Goal: Information Seeking & Learning: Learn about a topic

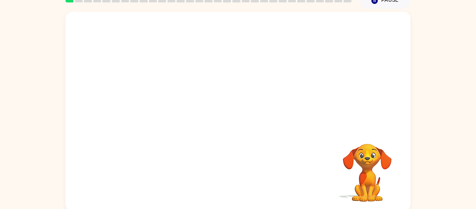
scroll to position [36, 0]
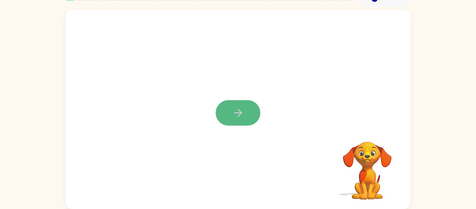
click at [236, 117] on icon "button" at bounding box center [238, 113] width 12 height 12
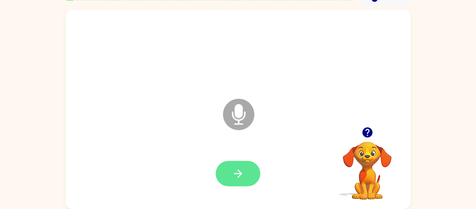
click at [238, 175] on icon "button" at bounding box center [238, 173] width 12 height 12
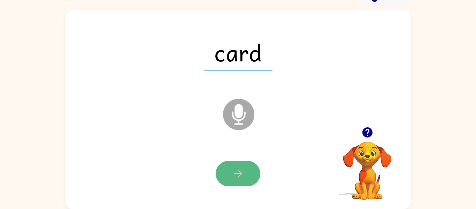
click at [247, 168] on button "button" at bounding box center [238, 173] width 45 height 25
click at [245, 172] on button "button" at bounding box center [238, 173] width 45 height 25
click at [245, 173] on button "button" at bounding box center [238, 173] width 45 height 25
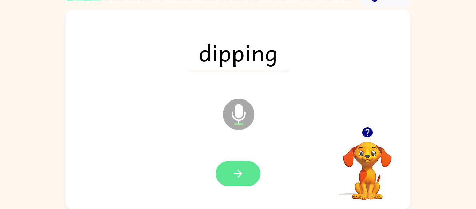
click at [247, 171] on button "button" at bounding box center [238, 173] width 45 height 25
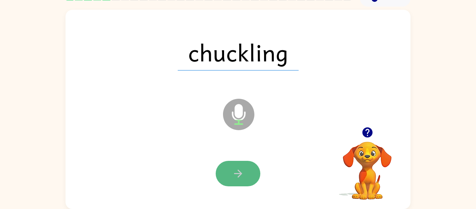
click at [248, 172] on button "button" at bounding box center [238, 173] width 45 height 25
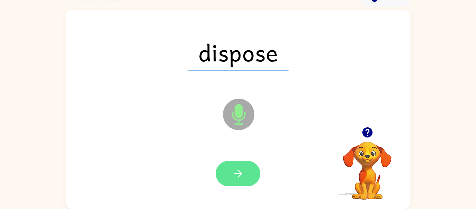
click at [238, 172] on icon "button" at bounding box center [238, 173] width 12 height 12
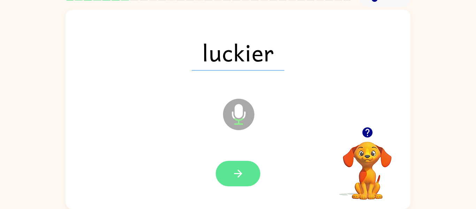
click at [240, 171] on icon "button" at bounding box center [238, 173] width 8 height 8
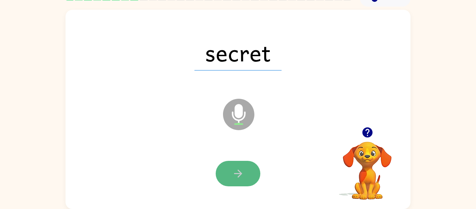
click at [242, 171] on icon "button" at bounding box center [238, 173] width 12 height 12
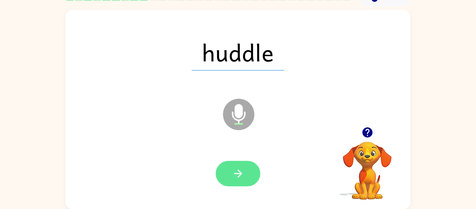
click at [242, 172] on icon "button" at bounding box center [238, 173] width 12 height 12
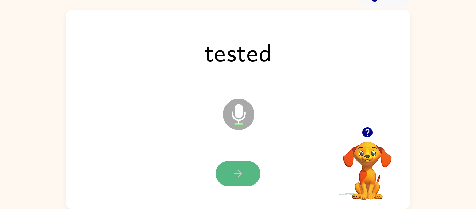
click at [241, 172] on icon "button" at bounding box center [238, 173] width 12 height 12
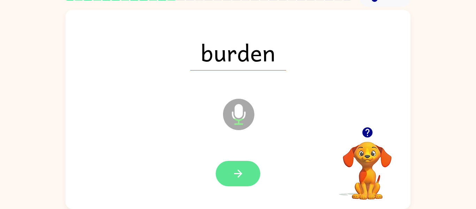
click at [237, 174] on icon "button" at bounding box center [238, 173] width 12 height 12
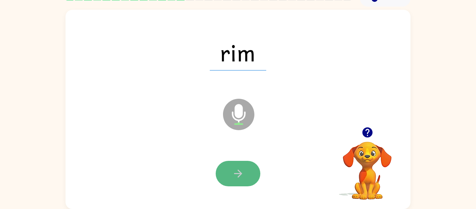
click at [237, 174] on icon "button" at bounding box center [238, 173] width 8 height 8
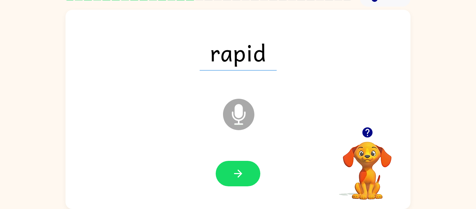
click at [237, 174] on icon "button" at bounding box center [238, 173] width 8 height 8
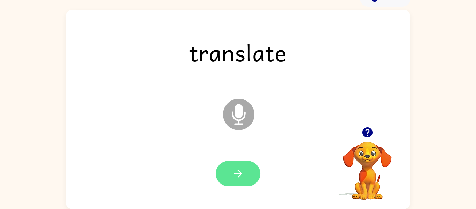
click at [237, 174] on icon "button" at bounding box center [238, 173] width 12 height 12
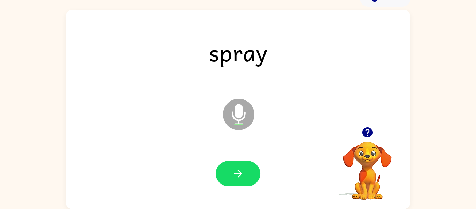
click at [237, 174] on icon "button" at bounding box center [238, 173] width 12 height 12
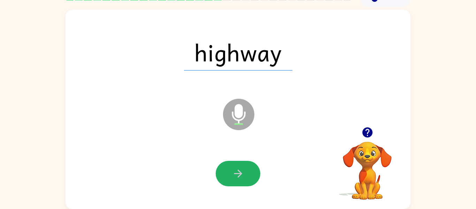
click at [237, 174] on icon "button" at bounding box center [238, 173] width 8 height 8
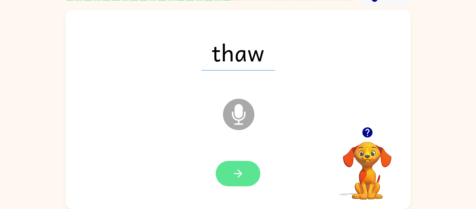
click at [236, 174] on icon "button" at bounding box center [238, 173] width 12 height 12
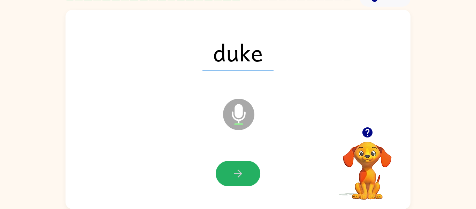
click at [236, 174] on icon "button" at bounding box center [238, 173] width 12 height 12
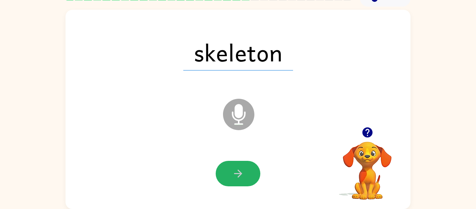
click at [236, 174] on icon "button" at bounding box center [238, 173] width 12 height 12
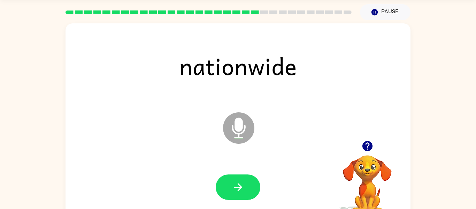
scroll to position [23, 0]
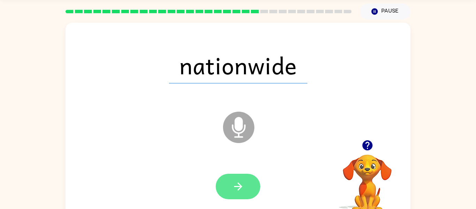
click at [237, 187] on icon "button" at bounding box center [238, 186] width 12 height 12
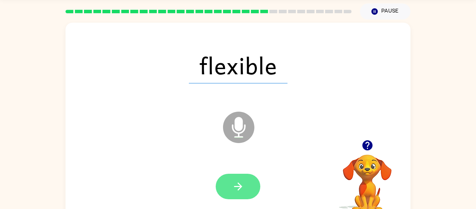
click at [238, 188] on icon "button" at bounding box center [238, 186] width 12 height 12
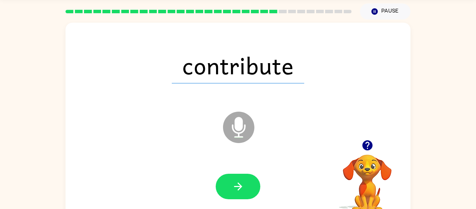
click at [238, 185] on icon "button" at bounding box center [238, 186] width 12 height 12
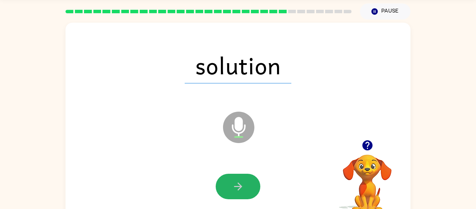
click at [238, 185] on icon "button" at bounding box center [238, 186] width 12 height 12
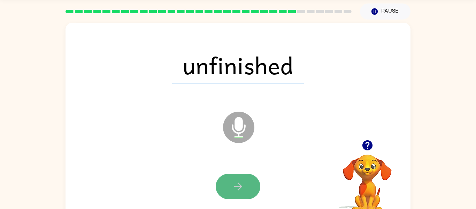
click at [239, 186] on icon "button" at bounding box center [238, 186] width 8 height 8
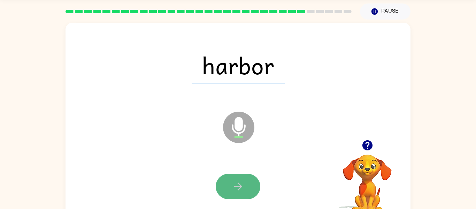
click at [238, 187] on icon "button" at bounding box center [238, 186] width 12 height 12
click at [240, 187] on icon "button" at bounding box center [238, 186] width 12 height 12
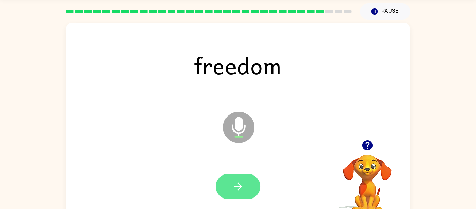
click at [240, 187] on icon "button" at bounding box center [238, 186] width 8 height 8
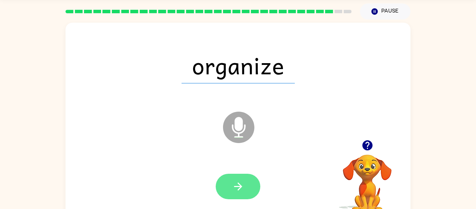
click at [238, 187] on icon "button" at bounding box center [238, 186] width 12 height 12
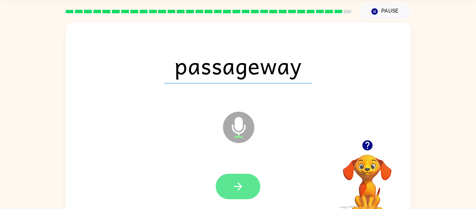
click at [239, 187] on icon "button" at bounding box center [238, 186] width 12 height 12
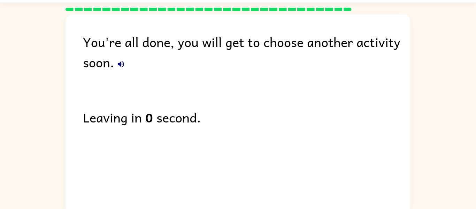
scroll to position [20, 0]
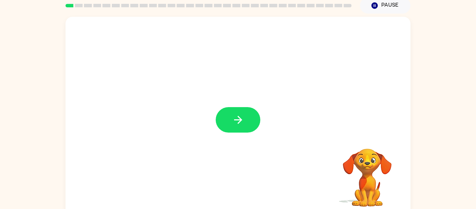
scroll to position [36, 0]
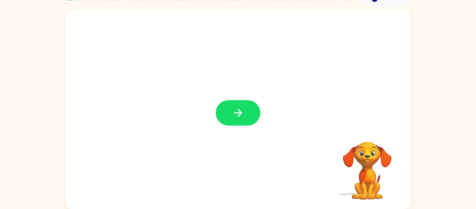
click at [232, 119] on icon "button" at bounding box center [238, 113] width 12 height 12
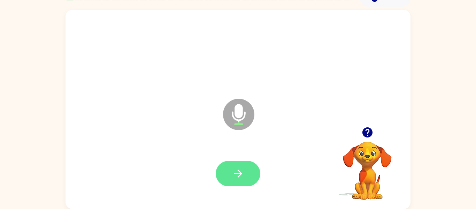
click at [230, 171] on button "button" at bounding box center [238, 173] width 45 height 25
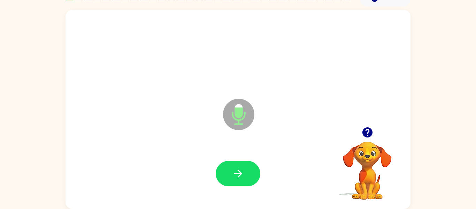
click at [230, 171] on button "button" at bounding box center [238, 173] width 45 height 25
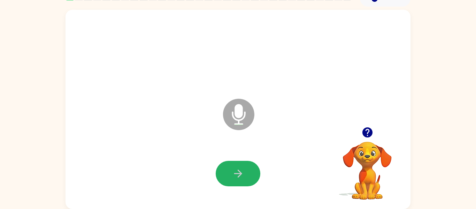
click at [230, 171] on button "button" at bounding box center [238, 173] width 45 height 25
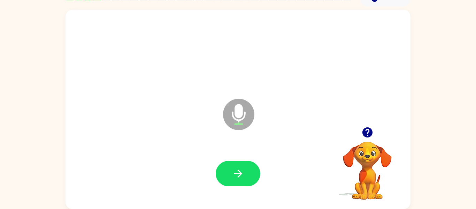
click at [230, 171] on button "button" at bounding box center [238, 173] width 45 height 25
click at [230, 172] on button "button" at bounding box center [238, 173] width 45 height 25
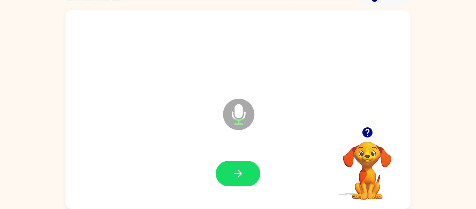
click at [230, 172] on button "button" at bounding box center [238, 173] width 45 height 25
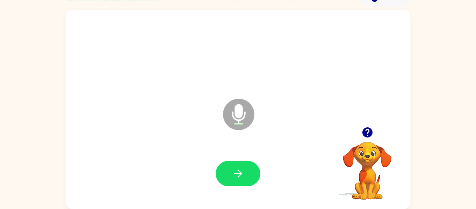
click at [230, 172] on button "button" at bounding box center [238, 173] width 45 height 25
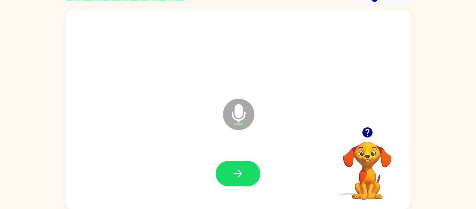
click at [230, 172] on button "button" at bounding box center [238, 173] width 45 height 25
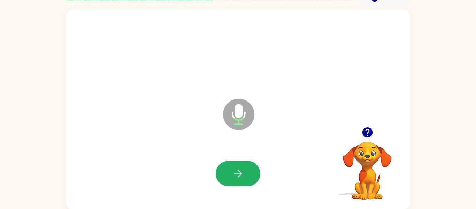
click at [230, 172] on button "button" at bounding box center [238, 173] width 45 height 25
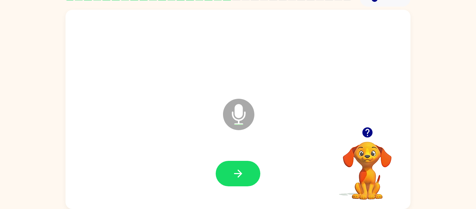
click at [230, 172] on button "button" at bounding box center [238, 173] width 45 height 25
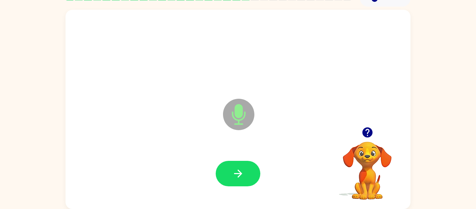
click at [230, 172] on button "button" at bounding box center [238, 173] width 45 height 25
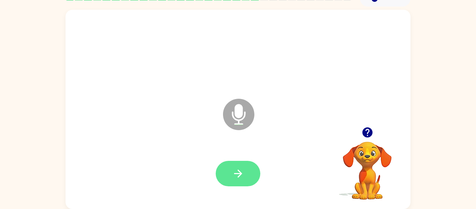
click at [230, 172] on button "button" at bounding box center [238, 173] width 45 height 25
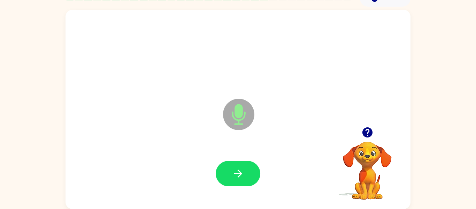
click at [230, 172] on button "button" at bounding box center [238, 173] width 45 height 25
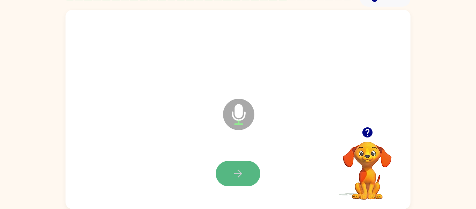
click at [230, 171] on button "button" at bounding box center [238, 173] width 45 height 25
click at [229, 170] on button "button" at bounding box center [238, 173] width 45 height 25
click at [231, 169] on button "button" at bounding box center [238, 173] width 45 height 25
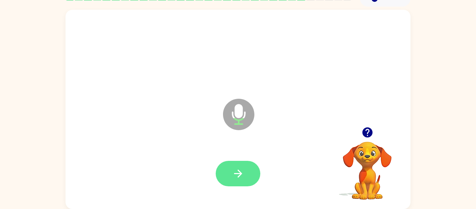
click at [231, 168] on button "button" at bounding box center [238, 173] width 45 height 25
click at [231, 169] on button "button" at bounding box center [238, 173] width 45 height 25
click at [230, 169] on button "button" at bounding box center [238, 173] width 45 height 25
click at [242, 167] on icon "button" at bounding box center [238, 173] width 12 height 12
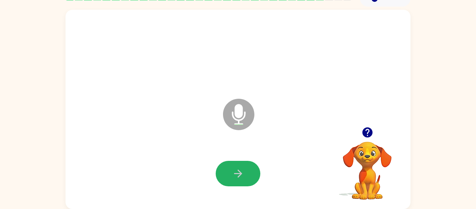
click at [242, 167] on icon "button" at bounding box center [238, 173] width 12 height 12
click at [241, 169] on icon "button" at bounding box center [238, 173] width 12 height 12
click at [367, 128] on icon "button" at bounding box center [367, 132] width 10 height 10
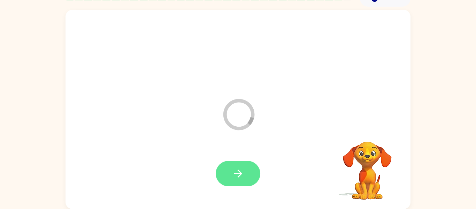
scroll to position [24, 0]
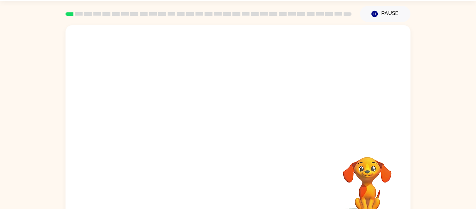
scroll to position [36, 0]
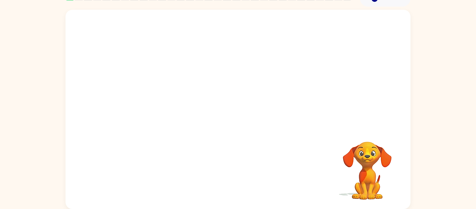
click at [160, 93] on video "Your browser must support playing .mp4 files to use Literably. Please try using…" at bounding box center [238, 68] width 345 height 117
click at [236, 113] on icon "button" at bounding box center [238, 113] width 8 height 8
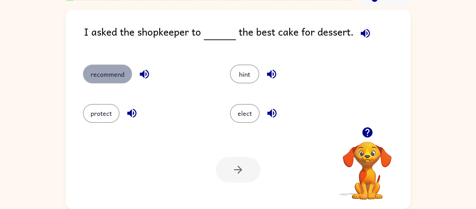
click at [115, 70] on button "recommend" at bounding box center [107, 73] width 49 height 19
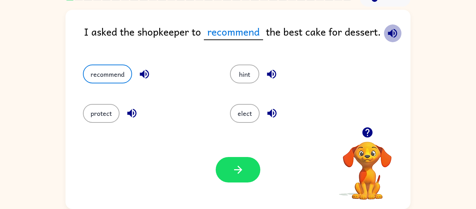
click at [396, 28] on icon "button" at bounding box center [393, 33] width 12 height 12
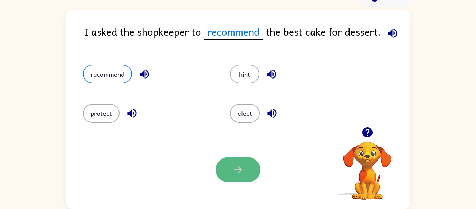
click at [226, 169] on button "button" at bounding box center [238, 169] width 45 height 25
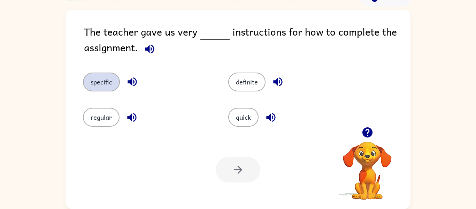
click at [115, 86] on button "specific" at bounding box center [101, 82] width 37 height 19
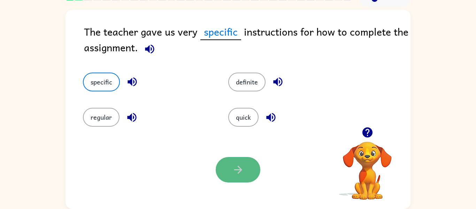
click at [240, 172] on icon "button" at bounding box center [238, 170] width 12 height 12
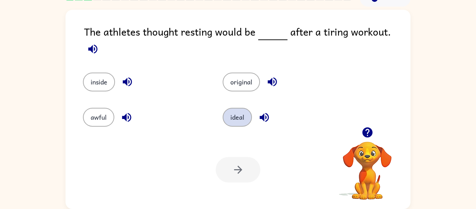
click at [234, 109] on button "ideal" at bounding box center [237, 117] width 29 height 19
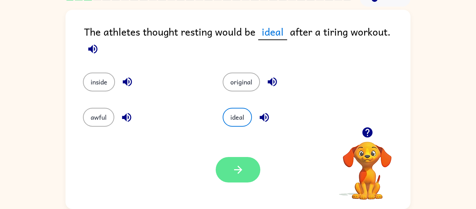
click at [227, 168] on button "button" at bounding box center [238, 169] width 45 height 25
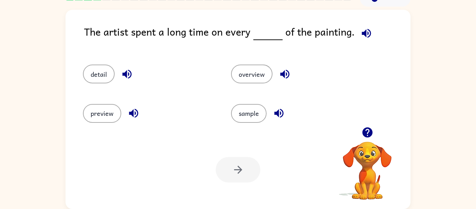
click at [227, 168] on div at bounding box center [238, 169] width 45 height 25
click at [250, 117] on button "sample" at bounding box center [249, 113] width 36 height 19
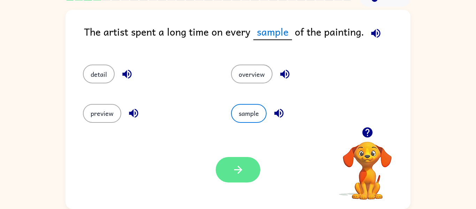
click at [232, 175] on icon "button" at bounding box center [238, 170] width 12 height 12
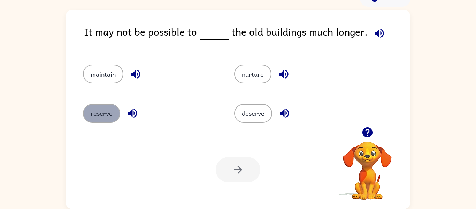
click at [93, 115] on button "reserve" at bounding box center [101, 113] width 37 height 19
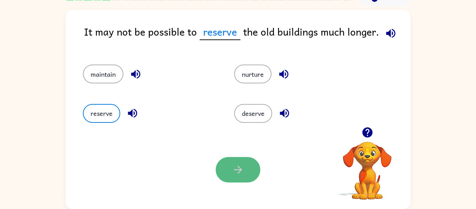
click at [226, 167] on button "button" at bounding box center [238, 169] width 45 height 25
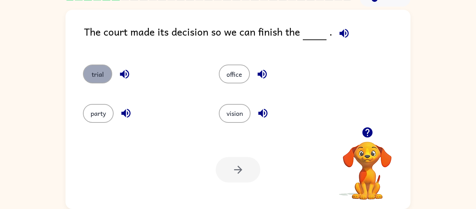
click at [104, 78] on button "trial" at bounding box center [97, 73] width 29 height 19
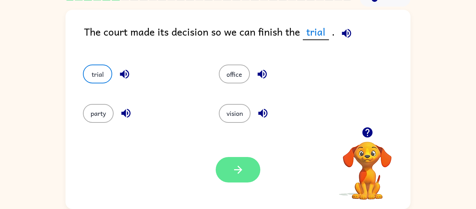
click at [224, 160] on button "button" at bounding box center [238, 169] width 45 height 25
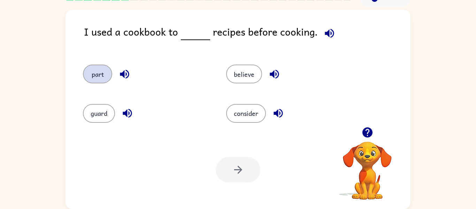
click at [104, 71] on button "part" at bounding box center [97, 73] width 29 height 19
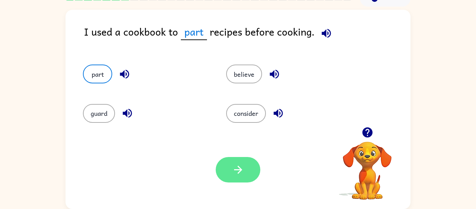
click at [245, 164] on button "button" at bounding box center [238, 169] width 45 height 25
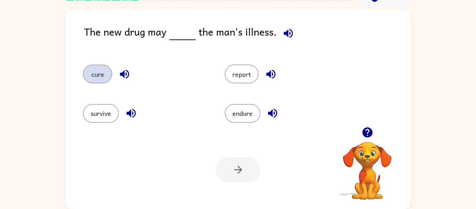
click at [98, 75] on button "cure" at bounding box center [97, 73] width 29 height 19
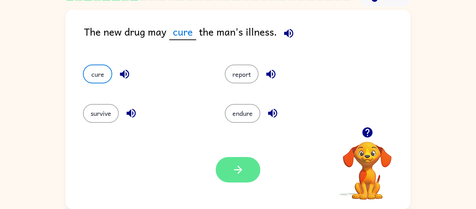
click at [235, 167] on icon "button" at bounding box center [238, 170] width 12 height 12
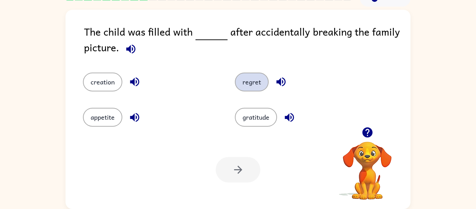
click at [250, 79] on button "regret" at bounding box center [252, 82] width 34 height 19
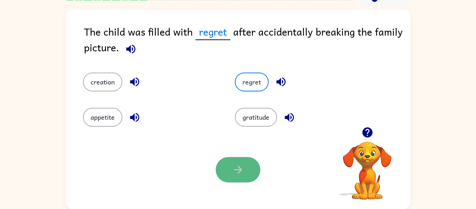
click at [226, 168] on button "button" at bounding box center [238, 169] width 45 height 25
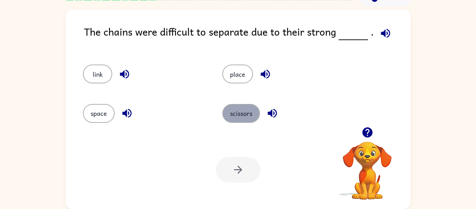
click at [251, 113] on button "scissors" at bounding box center [241, 113] width 38 height 19
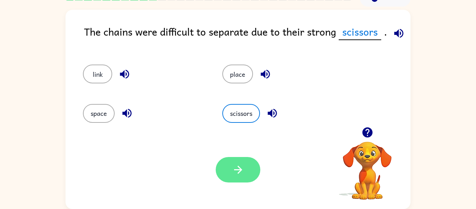
click at [247, 165] on button "button" at bounding box center [238, 169] width 45 height 25
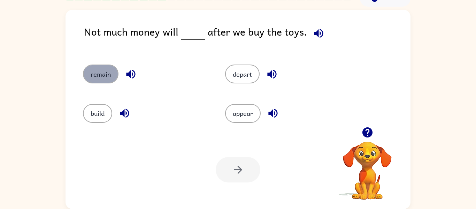
click at [92, 72] on button "remain" at bounding box center [101, 73] width 36 height 19
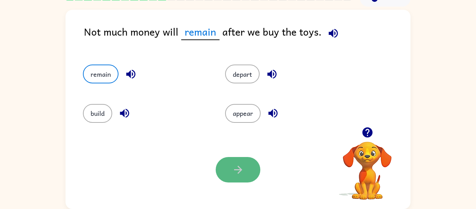
click at [224, 164] on button "button" at bounding box center [238, 169] width 45 height 25
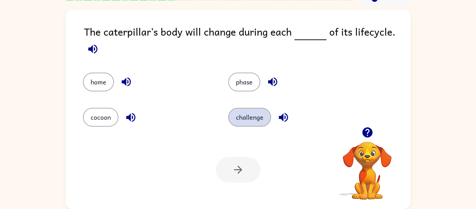
click at [246, 119] on button "challenge" at bounding box center [249, 117] width 43 height 19
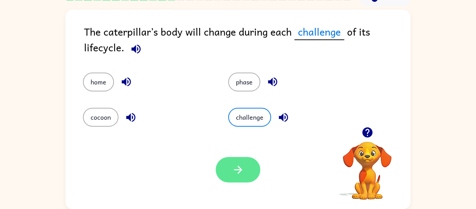
click at [231, 165] on button "button" at bounding box center [238, 169] width 45 height 25
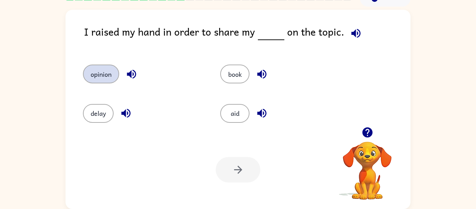
click at [108, 77] on button "opinion" at bounding box center [101, 73] width 36 height 19
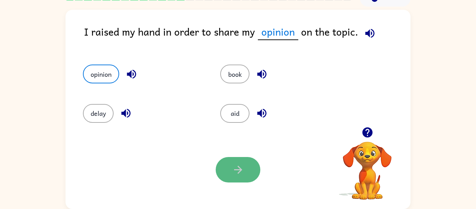
click at [223, 167] on button "button" at bounding box center [238, 169] width 45 height 25
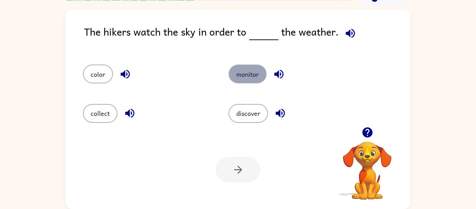
click at [245, 72] on button "monitor" at bounding box center [248, 73] width 38 height 19
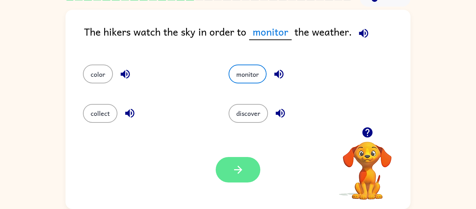
click at [220, 163] on button "button" at bounding box center [238, 169] width 45 height 25
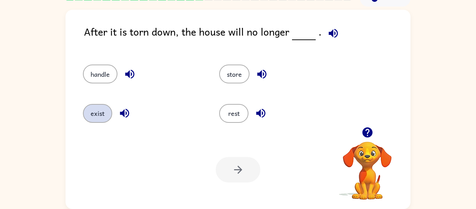
click at [96, 111] on button "exist" at bounding box center [97, 113] width 29 height 19
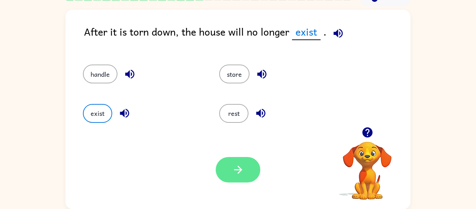
click at [235, 173] on icon "button" at bounding box center [238, 170] width 12 height 12
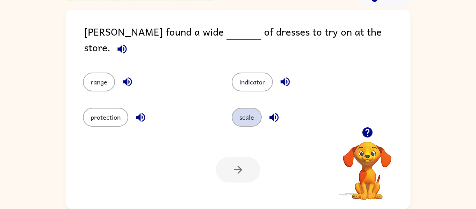
click at [255, 108] on button "scale" at bounding box center [247, 117] width 30 height 19
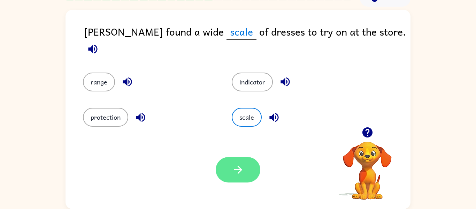
click at [244, 165] on button "button" at bounding box center [238, 169] width 45 height 25
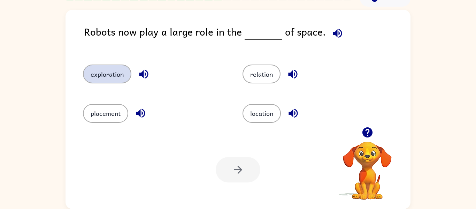
click at [111, 73] on button "exploration" at bounding box center [107, 73] width 48 height 19
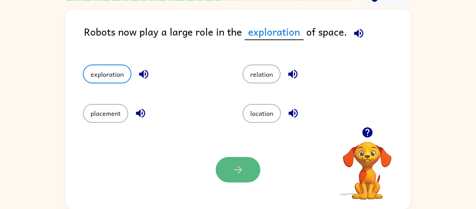
click at [241, 175] on icon "button" at bounding box center [238, 170] width 12 height 12
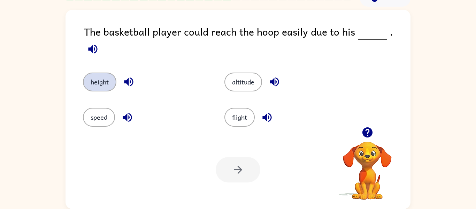
click at [107, 77] on button "height" at bounding box center [99, 82] width 33 height 19
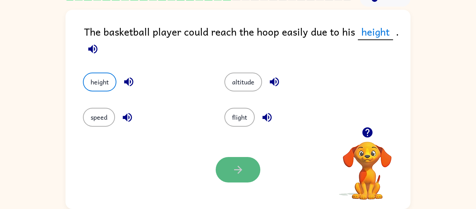
click at [251, 173] on button "button" at bounding box center [238, 169] width 45 height 25
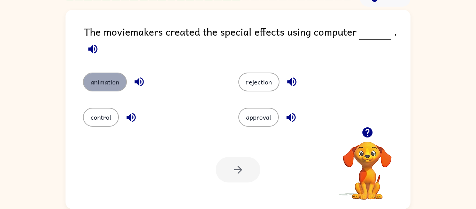
click at [111, 77] on button "animation" at bounding box center [105, 82] width 44 height 19
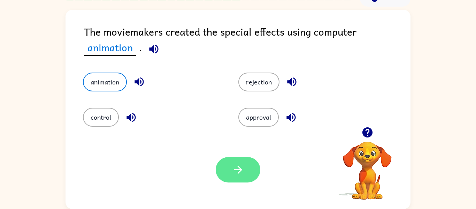
click at [250, 164] on button "button" at bounding box center [238, 169] width 45 height 25
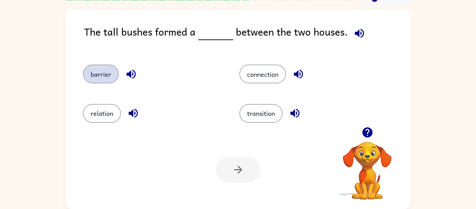
click at [105, 78] on button "barrier" at bounding box center [101, 73] width 36 height 19
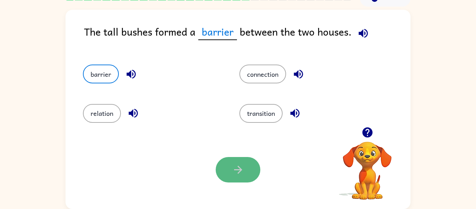
click at [238, 165] on icon "button" at bounding box center [238, 170] width 12 height 12
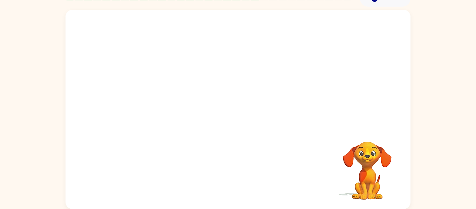
click at [177, 106] on video "Your browser must support playing .mp4 files to use Literably. Please try using…" at bounding box center [238, 68] width 345 height 117
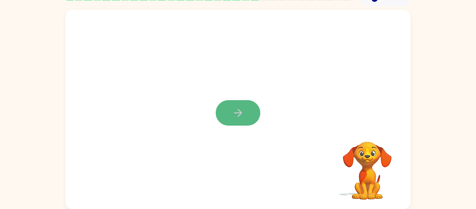
click at [227, 112] on button "button" at bounding box center [238, 112] width 45 height 25
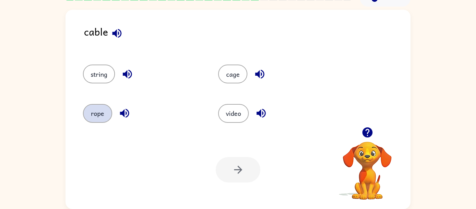
click at [94, 116] on button "rope" at bounding box center [97, 113] width 29 height 19
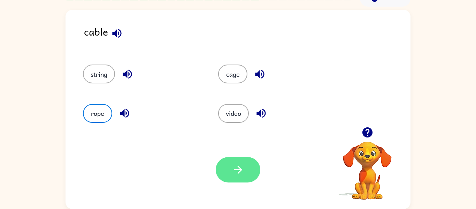
click at [237, 164] on icon "button" at bounding box center [238, 170] width 12 height 12
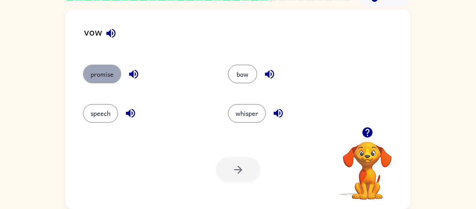
click at [106, 72] on button "promise" at bounding box center [102, 73] width 38 height 19
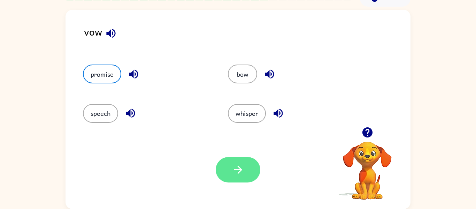
click at [248, 178] on button "button" at bounding box center [238, 169] width 45 height 25
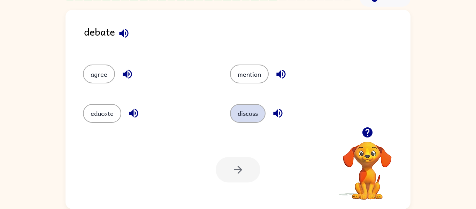
click at [236, 118] on button "discuss" at bounding box center [248, 113] width 36 height 19
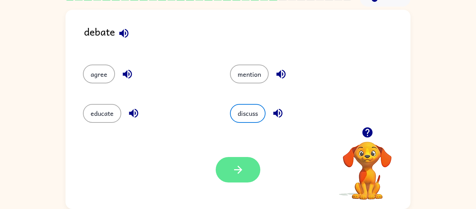
click at [239, 165] on icon "button" at bounding box center [238, 170] width 12 height 12
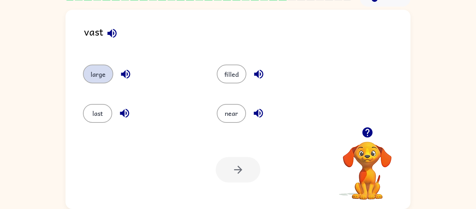
click at [96, 76] on button "large" at bounding box center [98, 73] width 30 height 19
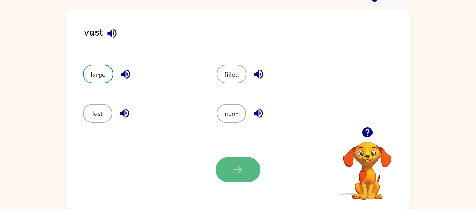
click at [222, 171] on button "button" at bounding box center [238, 169] width 45 height 25
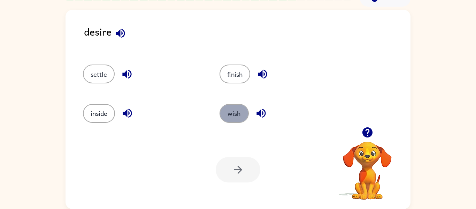
click at [232, 116] on button "wish" at bounding box center [234, 113] width 29 height 19
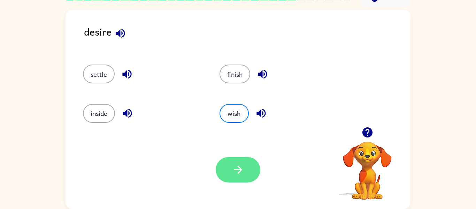
click at [249, 173] on button "button" at bounding box center [238, 169] width 45 height 25
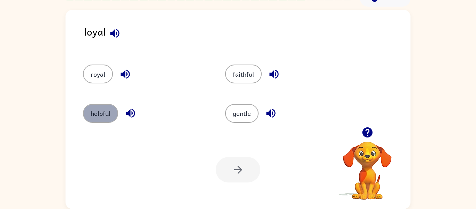
click at [109, 116] on button "helpful" at bounding box center [100, 113] width 35 height 19
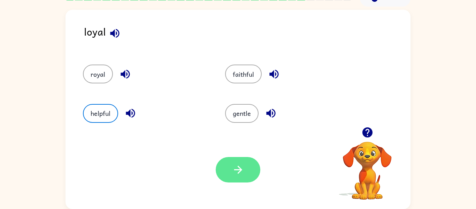
click at [233, 160] on button "button" at bounding box center [238, 169] width 45 height 25
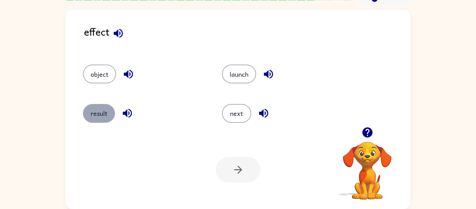
click at [100, 120] on button "result" at bounding box center [99, 113] width 32 height 19
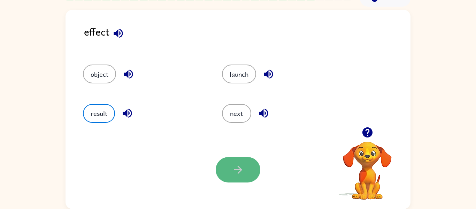
click at [251, 167] on button "button" at bounding box center [238, 169] width 45 height 25
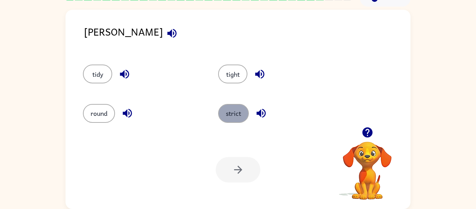
click at [228, 108] on button "strict" at bounding box center [233, 113] width 31 height 19
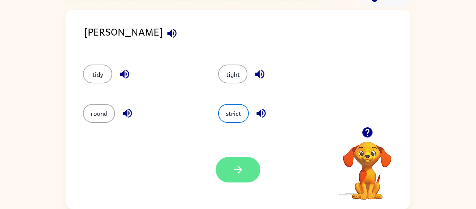
click at [241, 172] on icon "button" at bounding box center [238, 170] width 12 height 12
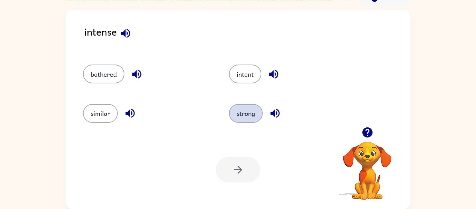
click at [237, 117] on button "strong" at bounding box center [246, 113] width 34 height 19
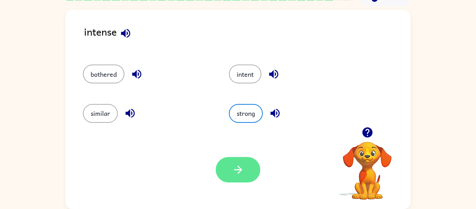
click at [247, 161] on button "button" at bounding box center [238, 169] width 45 height 25
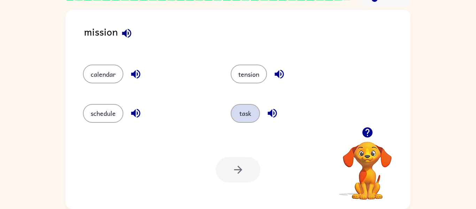
click at [245, 120] on button "task" at bounding box center [245, 113] width 29 height 19
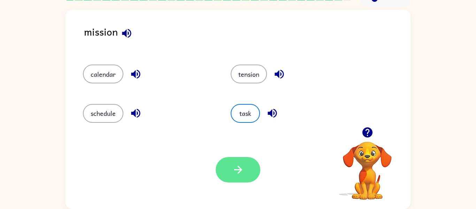
click at [233, 175] on icon "button" at bounding box center [238, 170] width 12 height 12
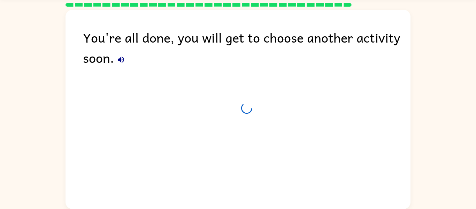
scroll to position [24, 0]
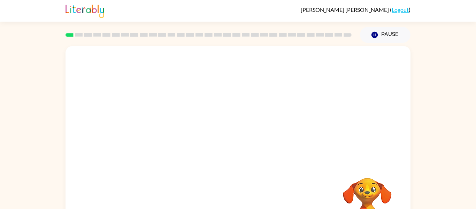
scroll to position [36, 0]
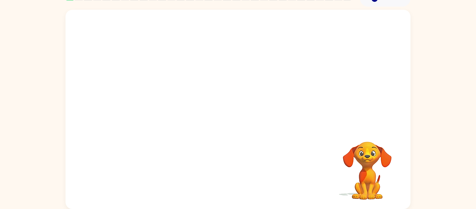
click at [218, 74] on video "Your browser must support playing .mp4 files to use Literably. Please try using…" at bounding box center [238, 68] width 345 height 117
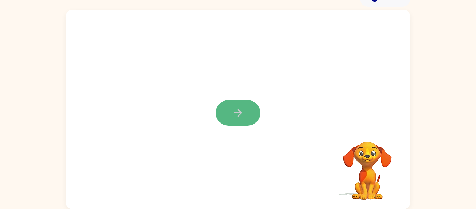
click at [242, 110] on icon "button" at bounding box center [238, 113] width 12 height 12
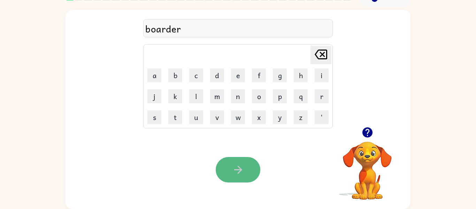
click at [237, 164] on icon "button" at bounding box center [238, 170] width 12 height 12
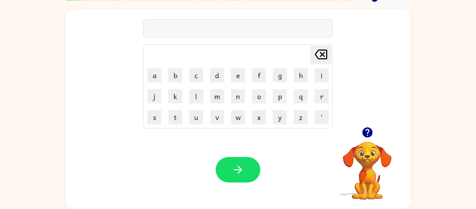
click at [371, 131] on icon "button" at bounding box center [367, 132] width 10 height 10
click at [372, 134] on icon "button" at bounding box center [367, 132] width 10 height 10
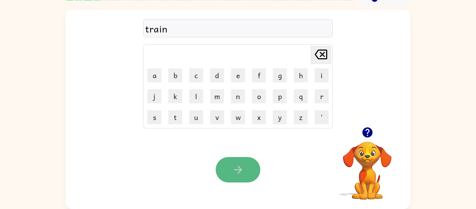
click at [256, 168] on button "button" at bounding box center [238, 169] width 45 height 25
click at [247, 167] on button "button" at bounding box center [238, 169] width 45 height 25
click at [233, 172] on icon "button" at bounding box center [238, 170] width 12 height 12
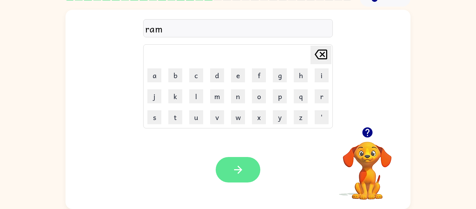
click at [240, 169] on icon "button" at bounding box center [238, 170] width 12 height 12
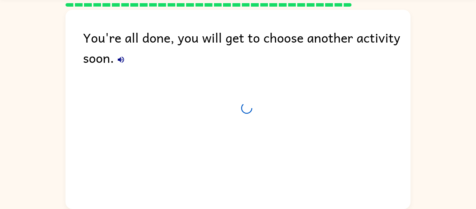
scroll to position [24, 0]
